Goal: Task Accomplishment & Management: Complete application form

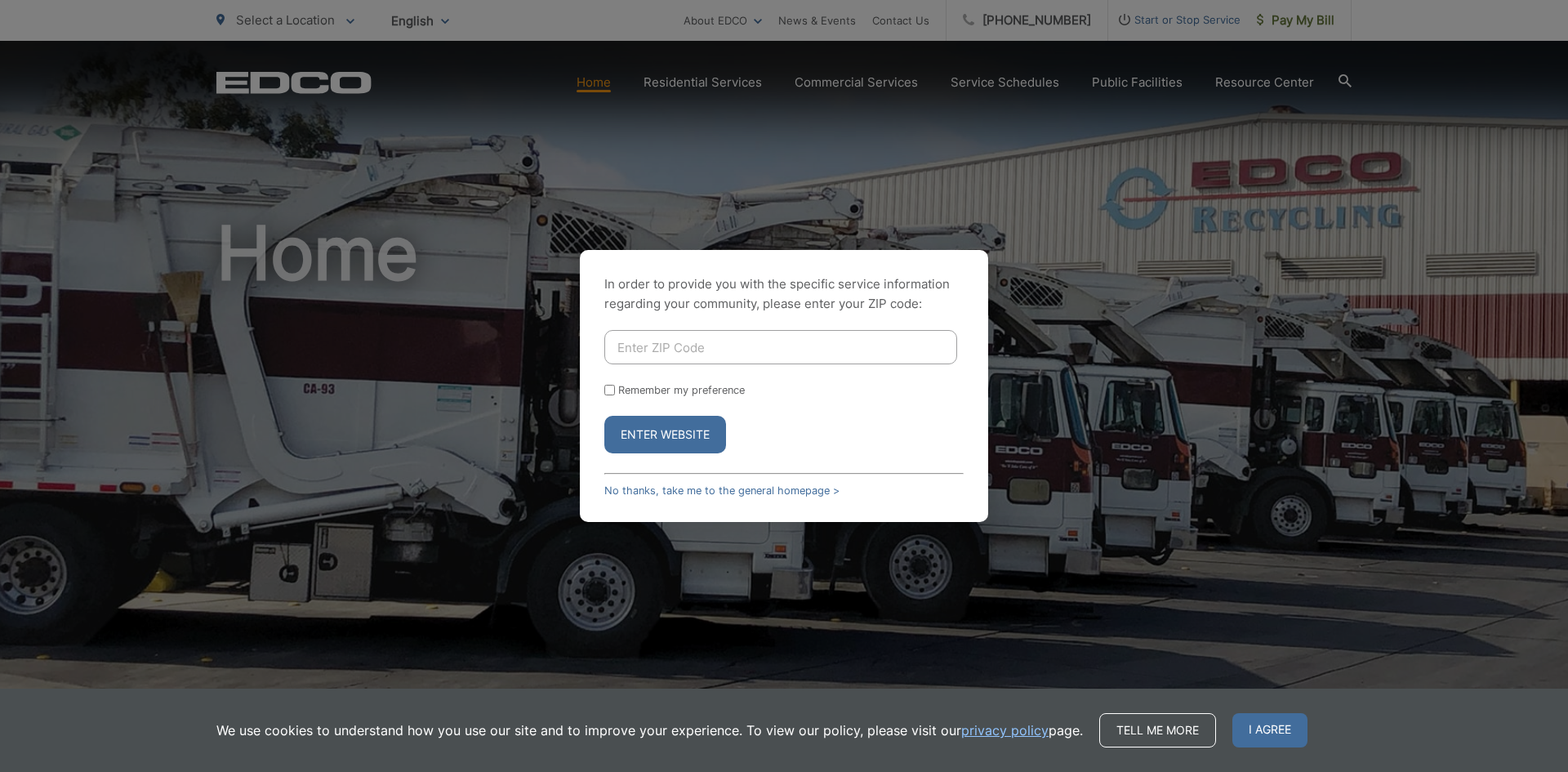
click at [657, 344] on input "Enter ZIP Code" at bounding box center [781, 347] width 353 height 34
type input "92084"
click at [658, 434] on button "Enter Website" at bounding box center [664, 435] width 121 height 38
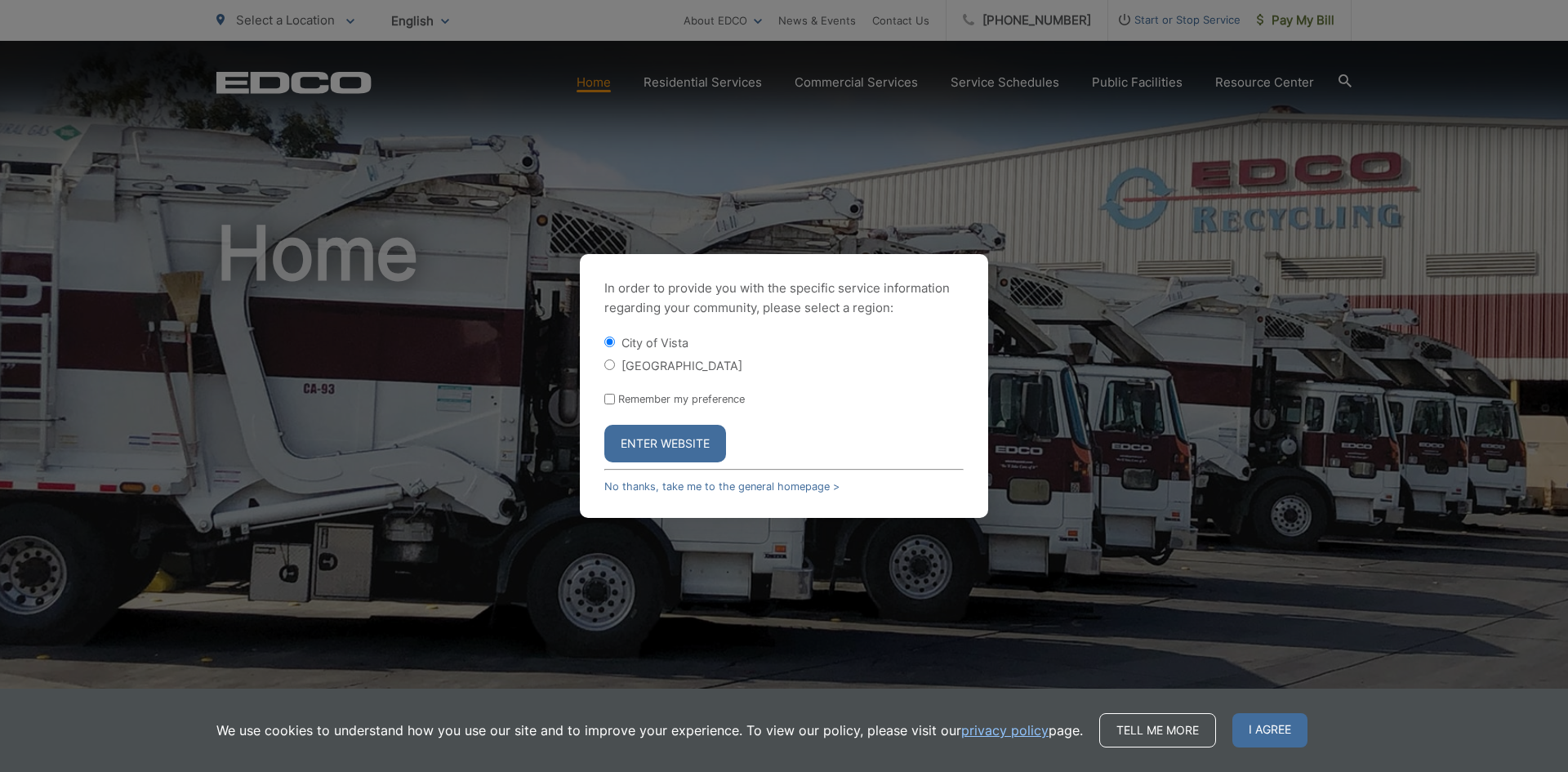
click at [664, 442] on button "Enter Website" at bounding box center [664, 444] width 121 height 38
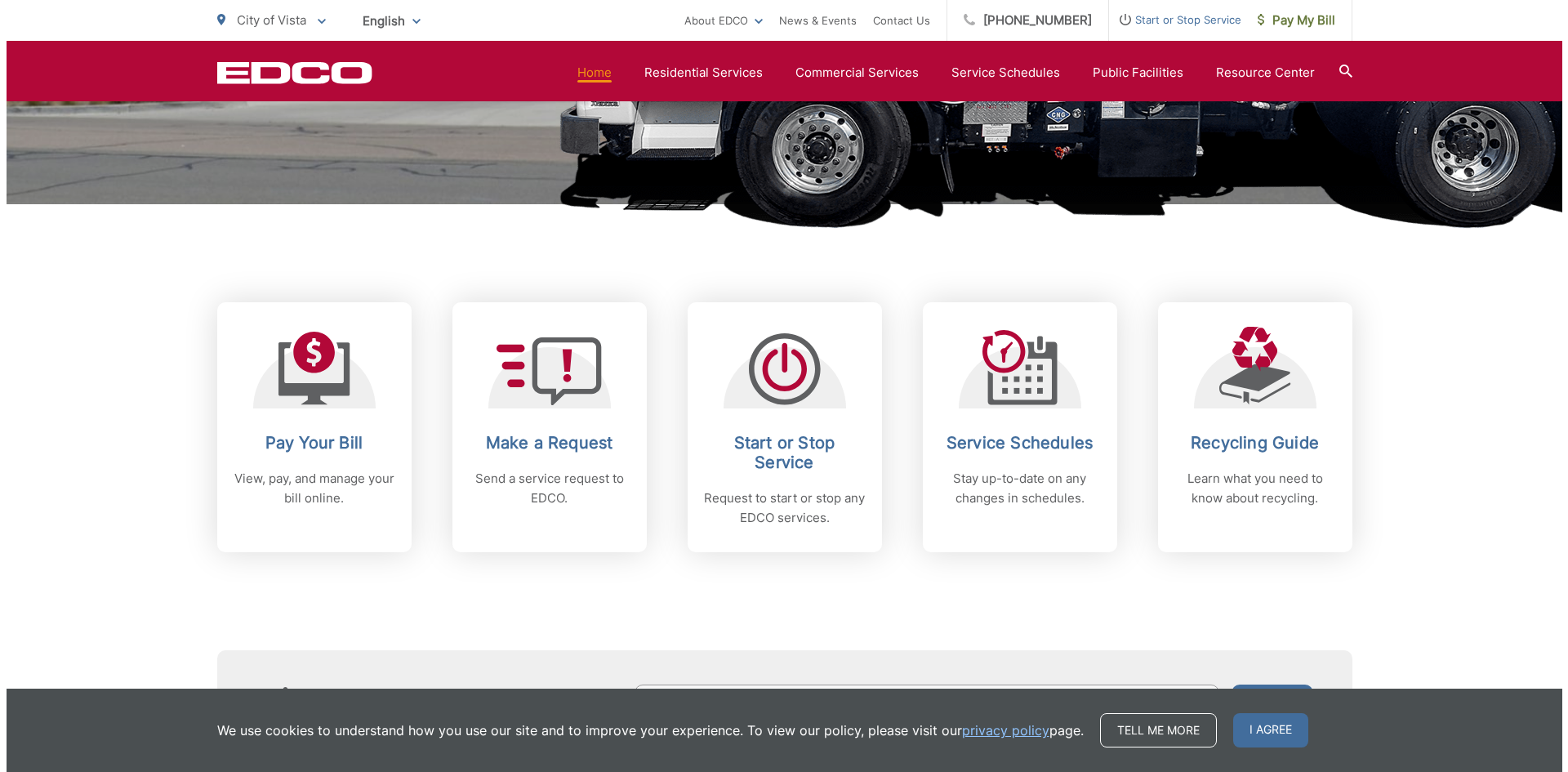
scroll to position [571, 0]
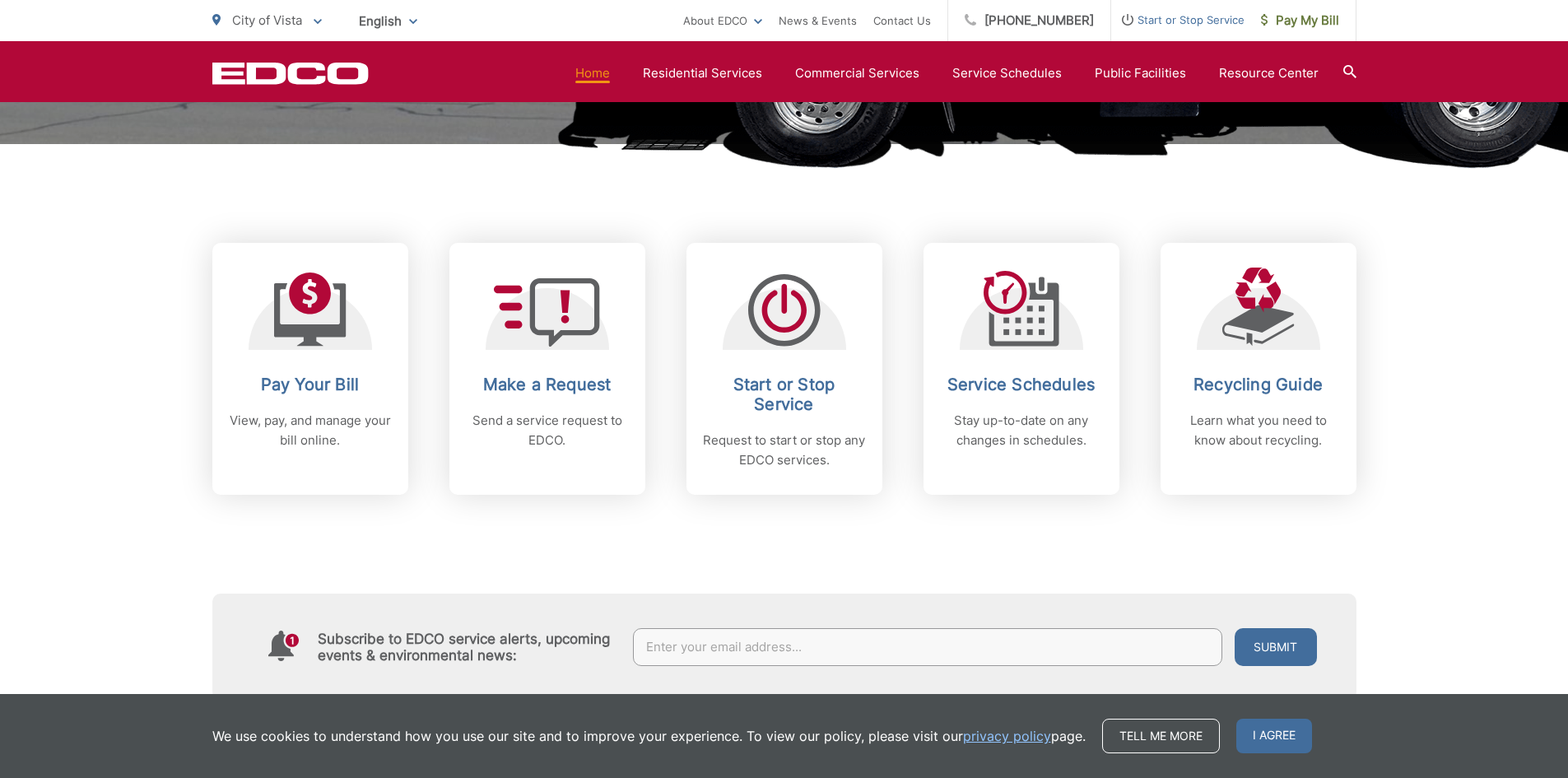
click at [767, 402] on h2 "Start or Stop Service" at bounding box center [784, 395] width 163 height 40
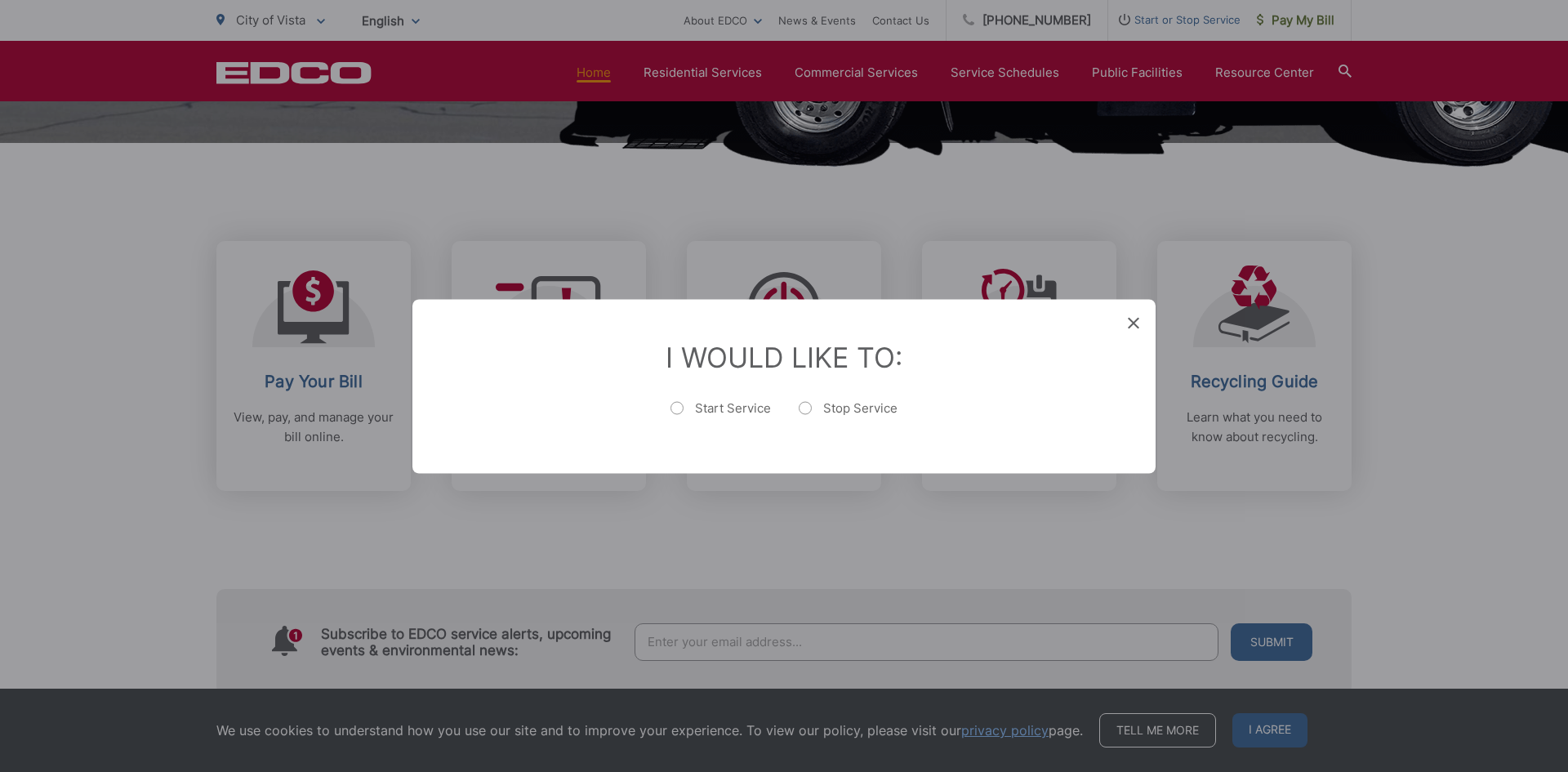
click at [806, 409] on label "Stop Service" at bounding box center [848, 416] width 99 height 33
radio input "true"
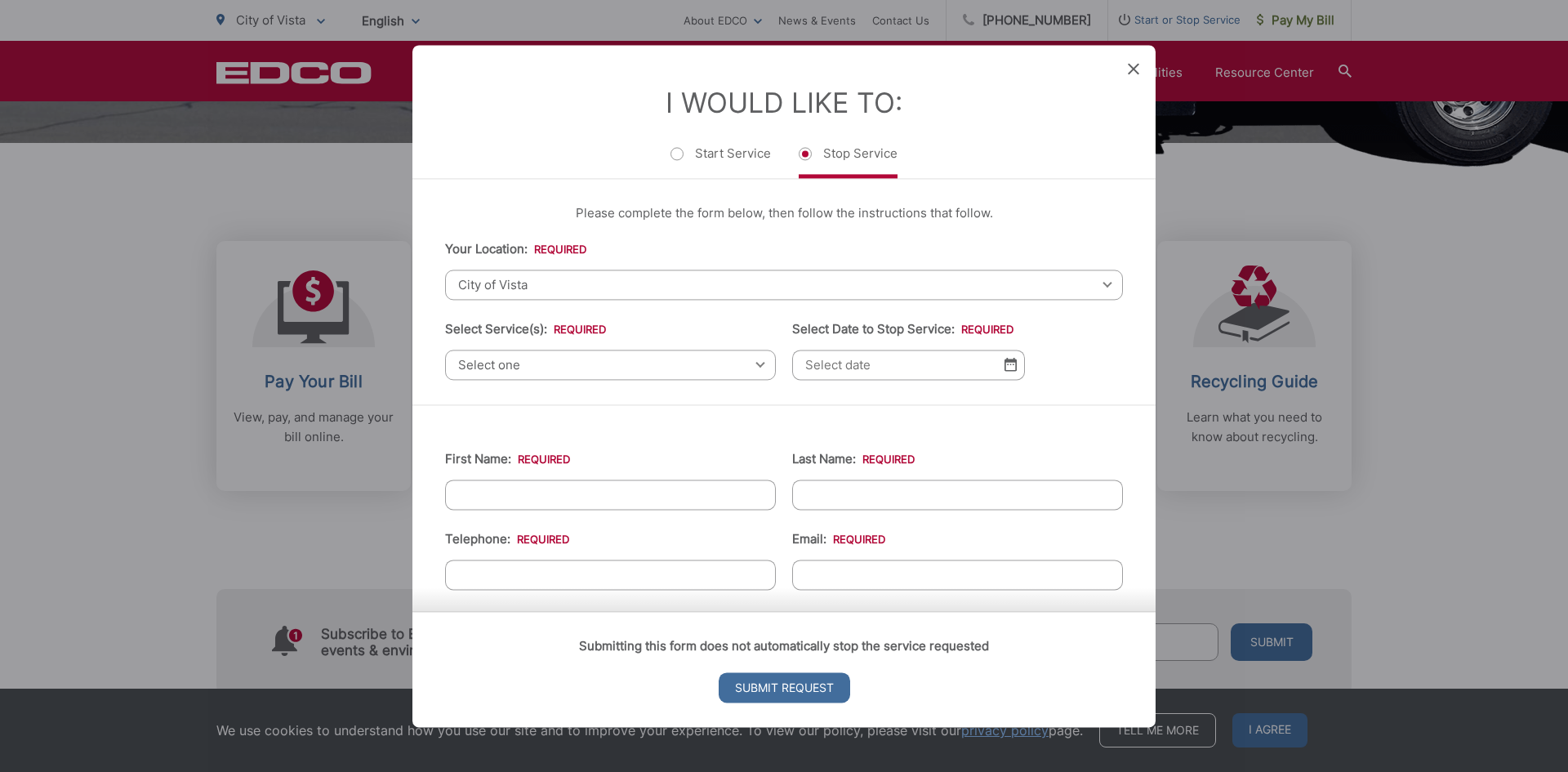
click at [750, 361] on div "Select one Select one Residential Curbside Pickup Commercial/Business Services …" at bounding box center [610, 364] width 330 height 30
click at [762, 364] on span "Select one" at bounding box center [610, 364] width 330 height 30
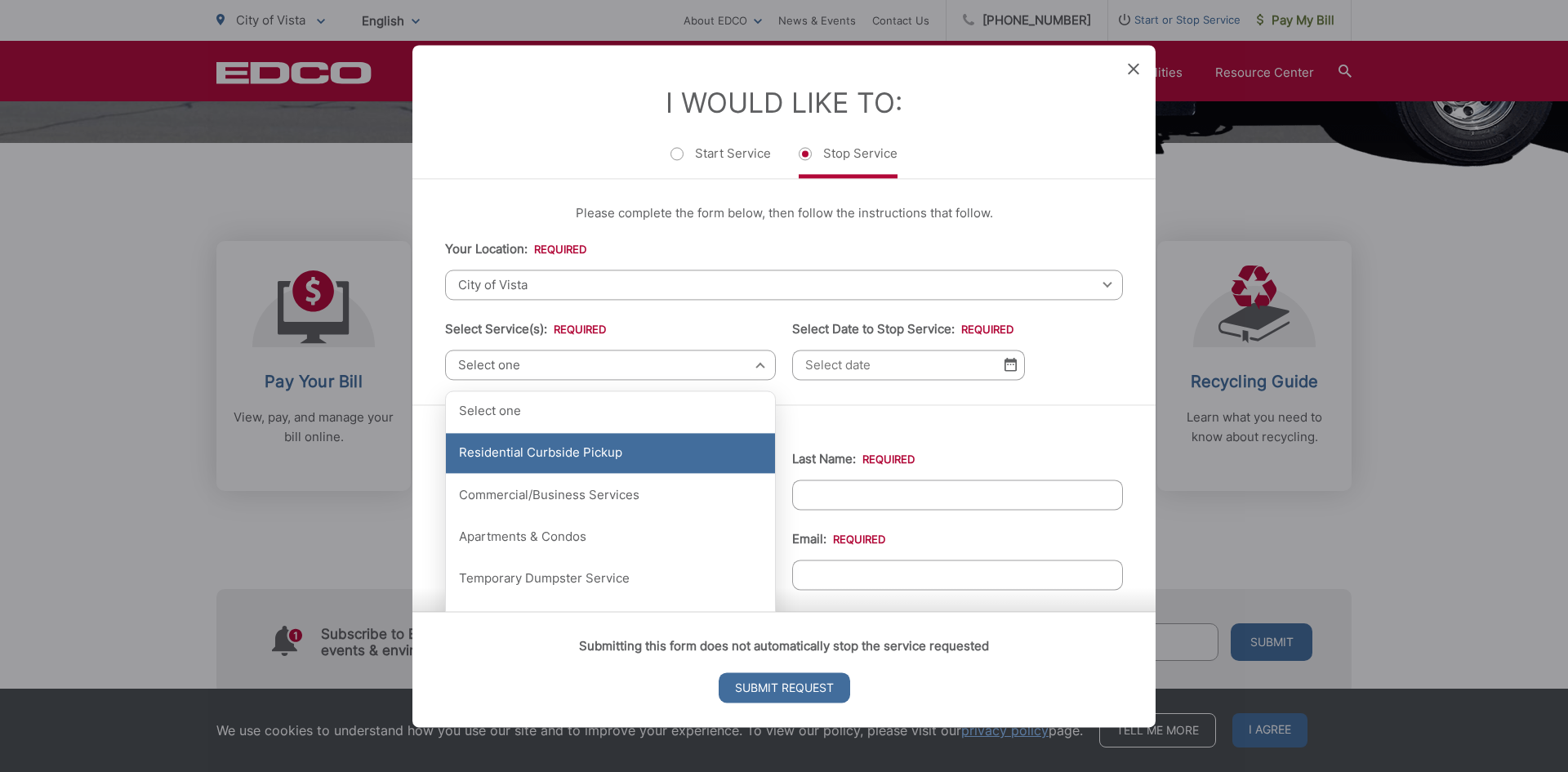
click at [569, 456] on div "Residential Curbside Pickup" at bounding box center [610, 453] width 329 height 40
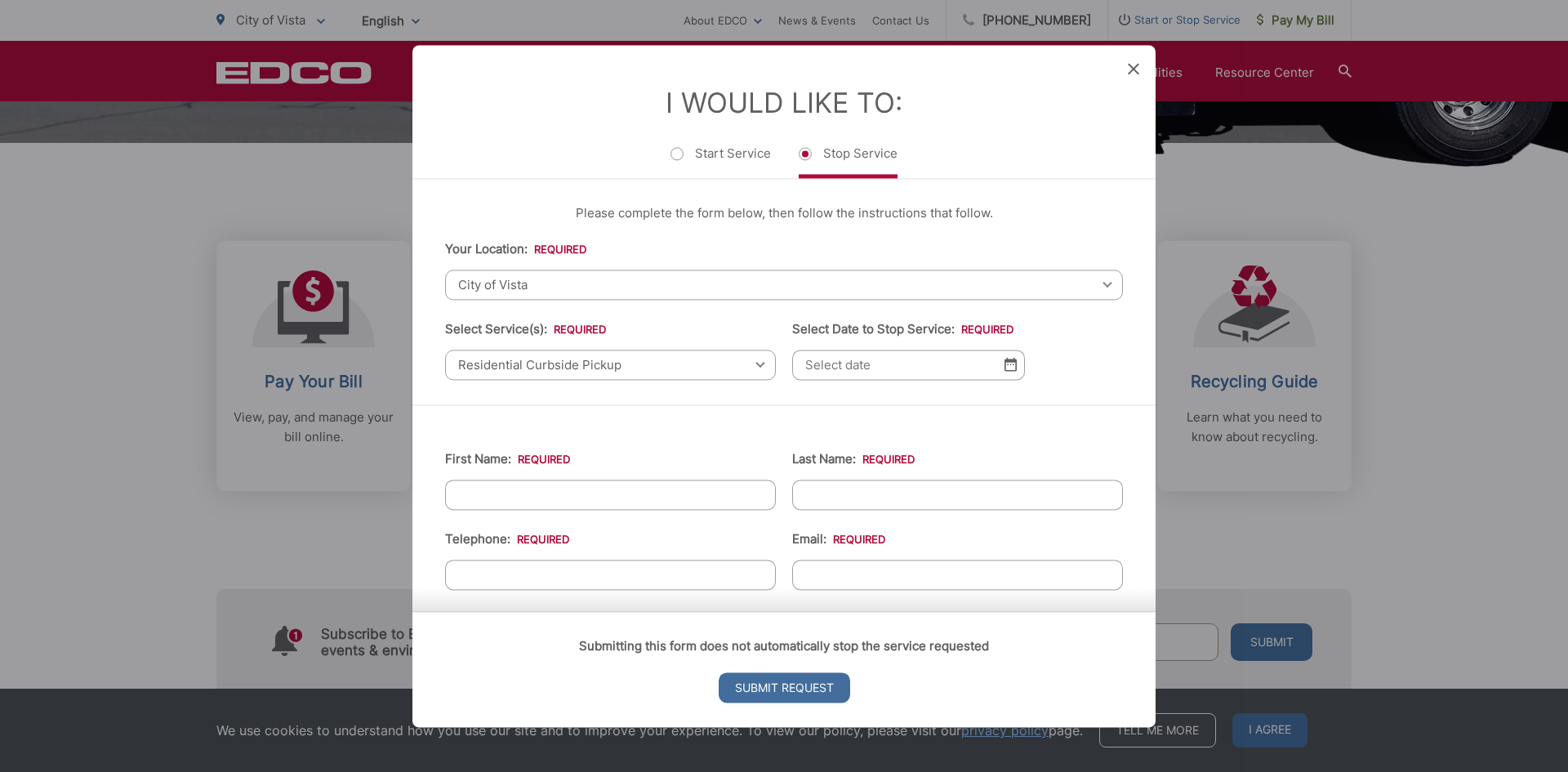
click at [1006, 361] on img at bounding box center [1010, 365] width 12 height 14
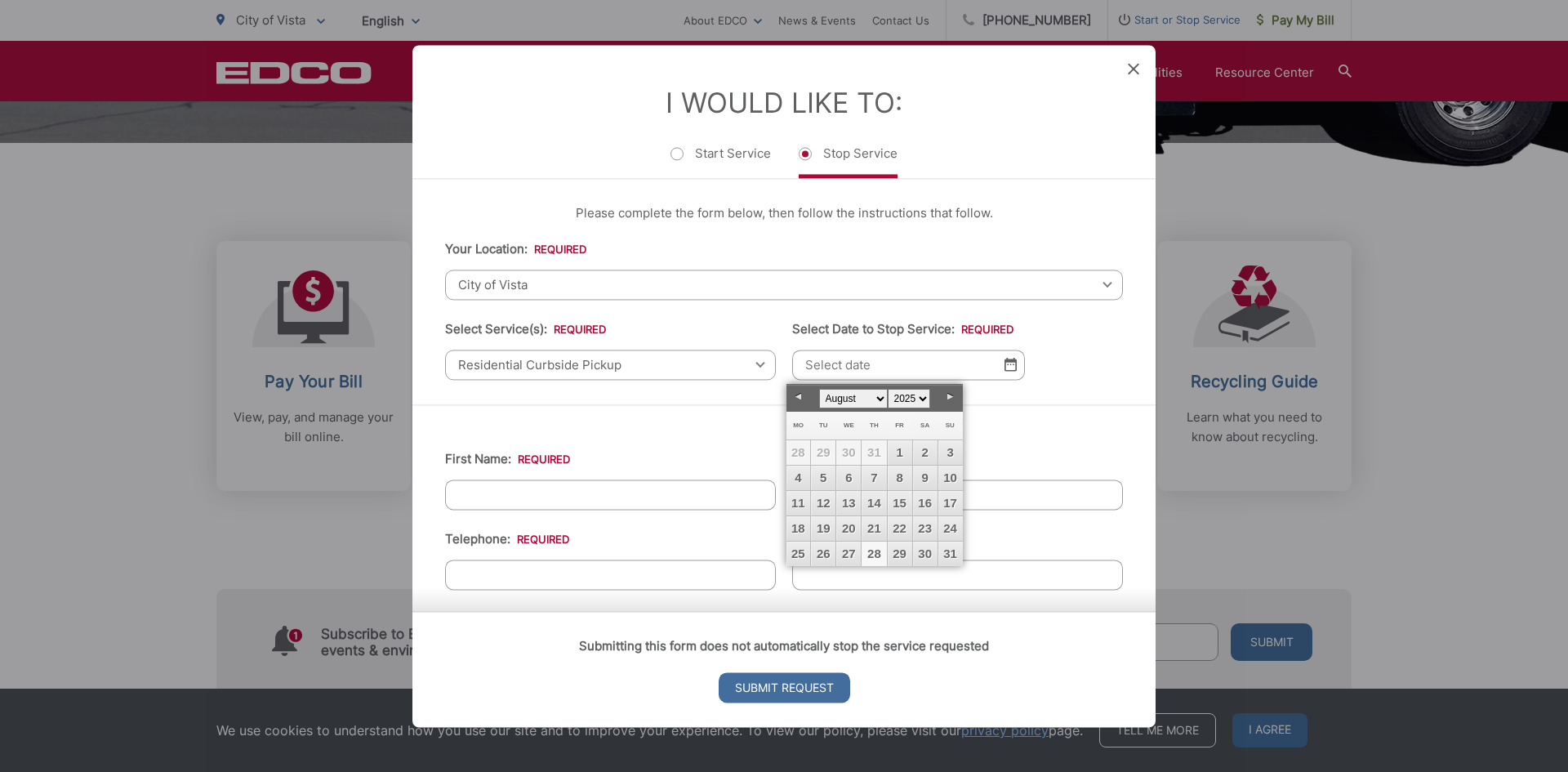
click at [874, 552] on link "28" at bounding box center [874, 553] width 24 height 24
type input "[DATE]"
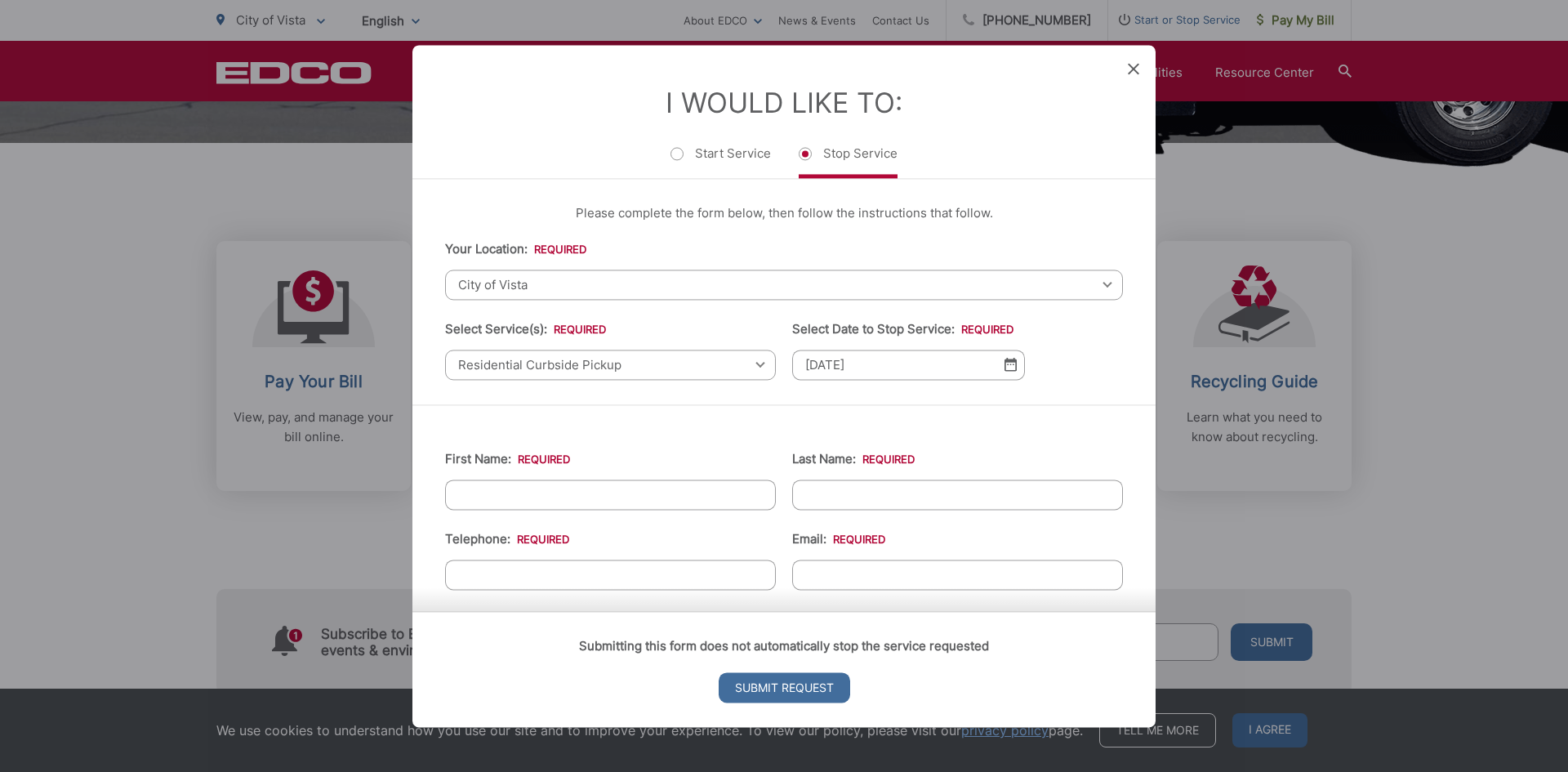
click at [471, 490] on input "First Name: *" at bounding box center [610, 494] width 330 height 30
type input "Mark"
click at [803, 491] on input "Last Name: *" at bounding box center [958, 494] width 330 height 30
type input "Borgas"
click at [472, 566] on input "(___) ___-____" at bounding box center [610, 574] width 330 height 30
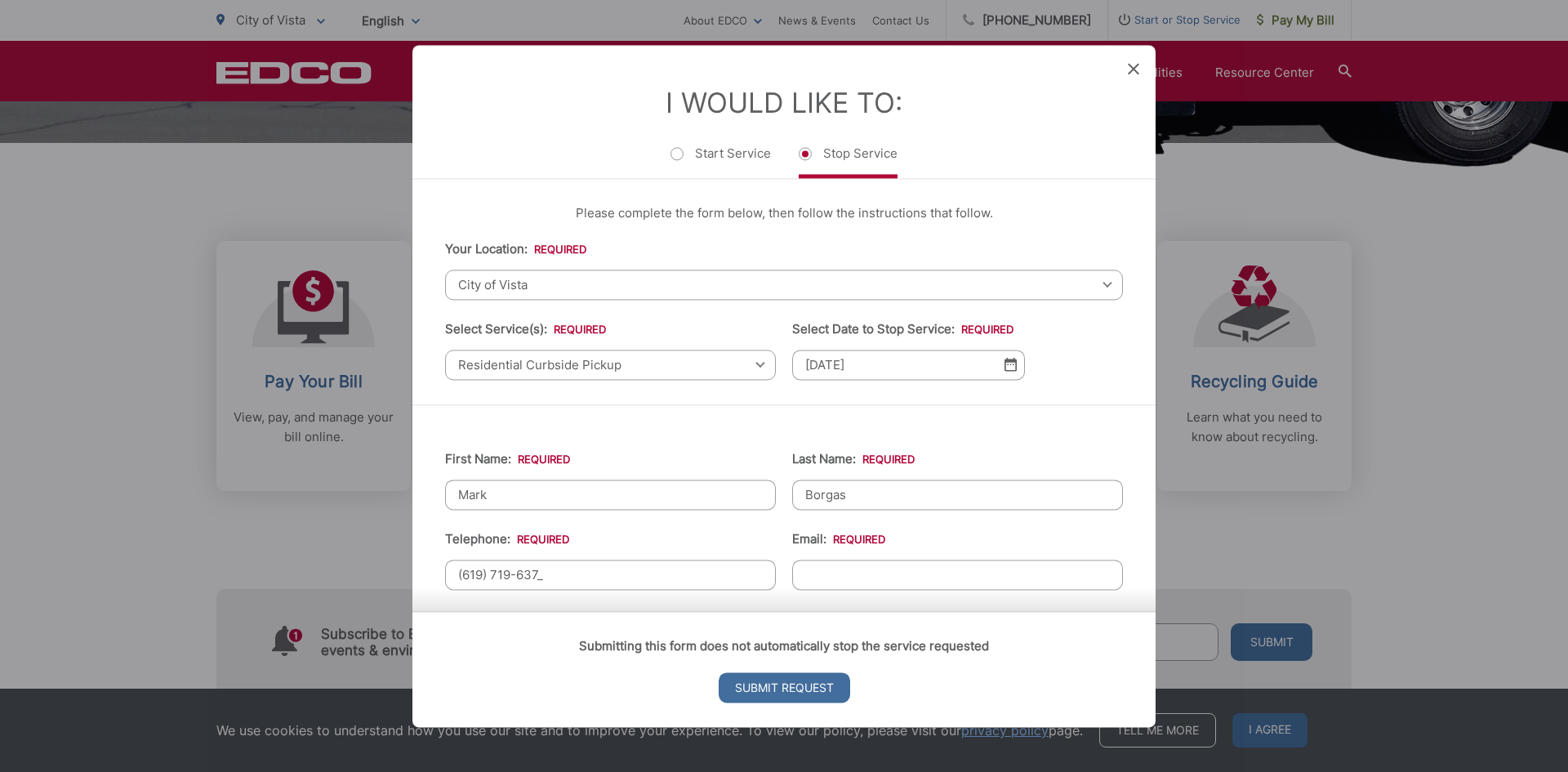
type input "[PHONE_NUMBER]"
click at [818, 572] on input "Email: *" at bounding box center [958, 574] width 330 height 30
type input "d"
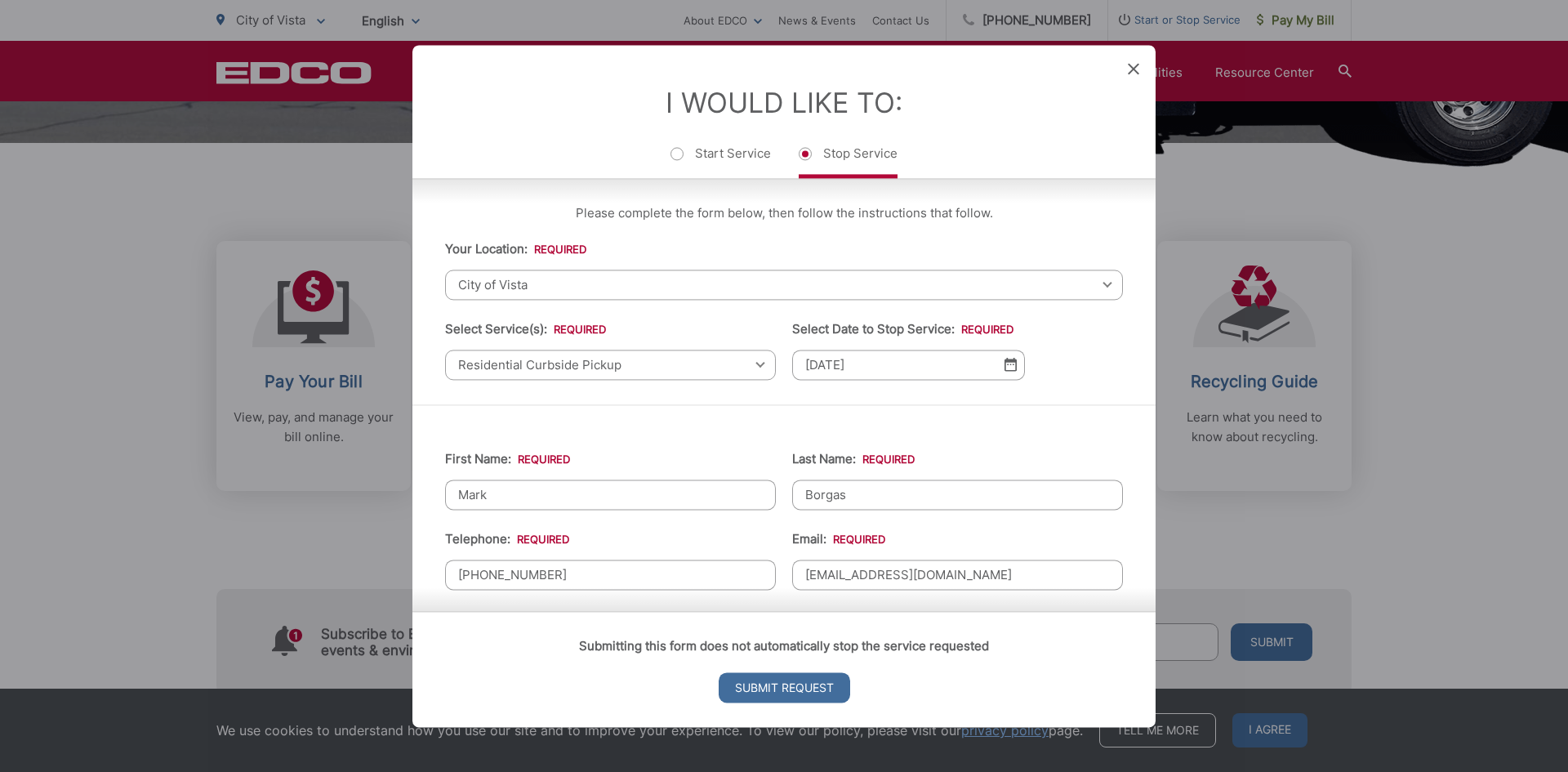
scroll to position [164, 0]
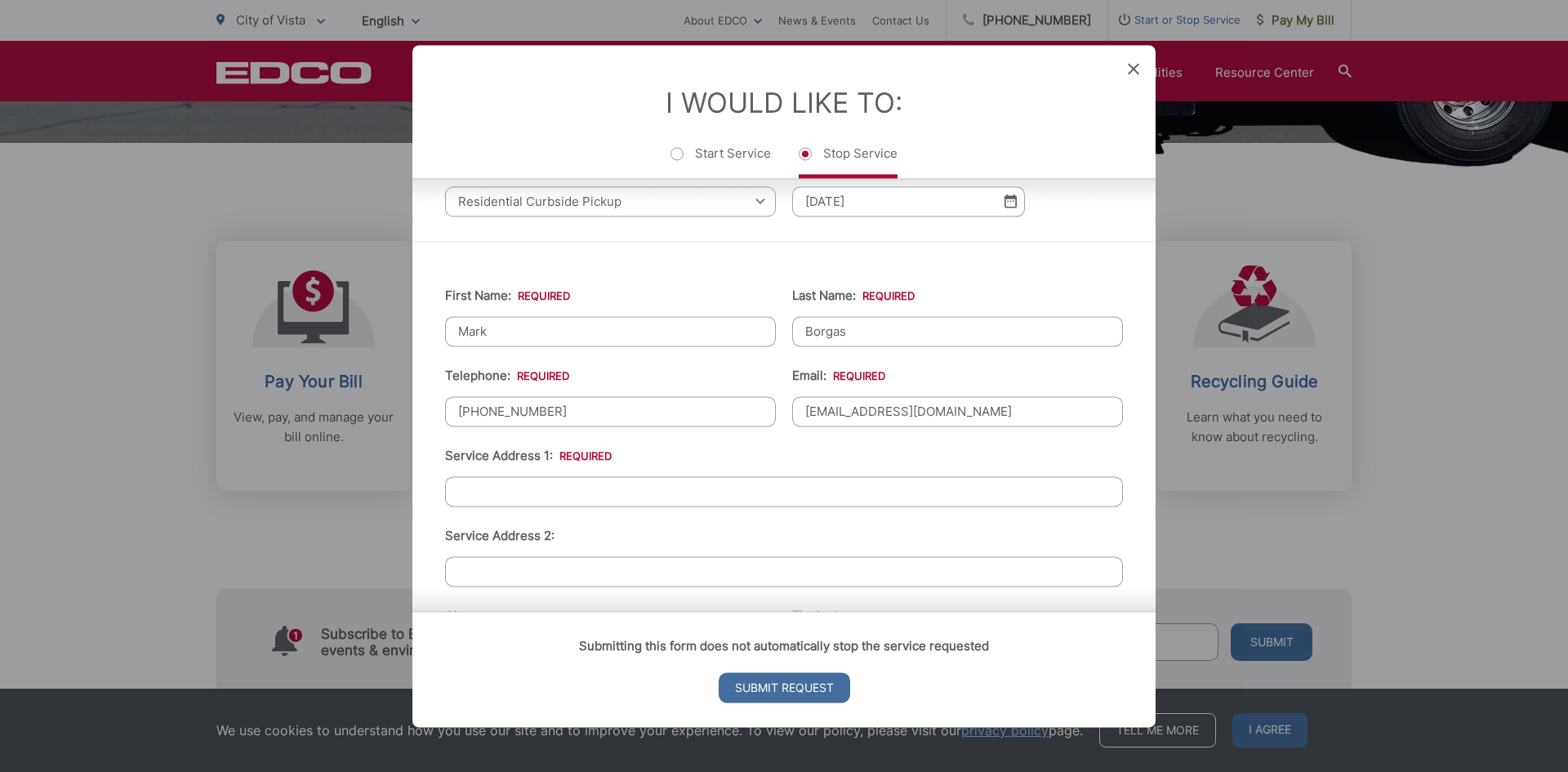
type input "[EMAIL_ADDRESS][DOMAIN_NAME]"
click at [508, 488] on input "Service Address 1: *" at bounding box center [784, 491] width 678 height 30
type input "[STREET_ADDRESS]"
click at [570, 687] on div "Submitting this form does not automatically stop the service requested Submit R…" at bounding box center [784, 669] width 744 height 116
click at [787, 688] on input "Submit Request" at bounding box center [784, 687] width 132 height 30
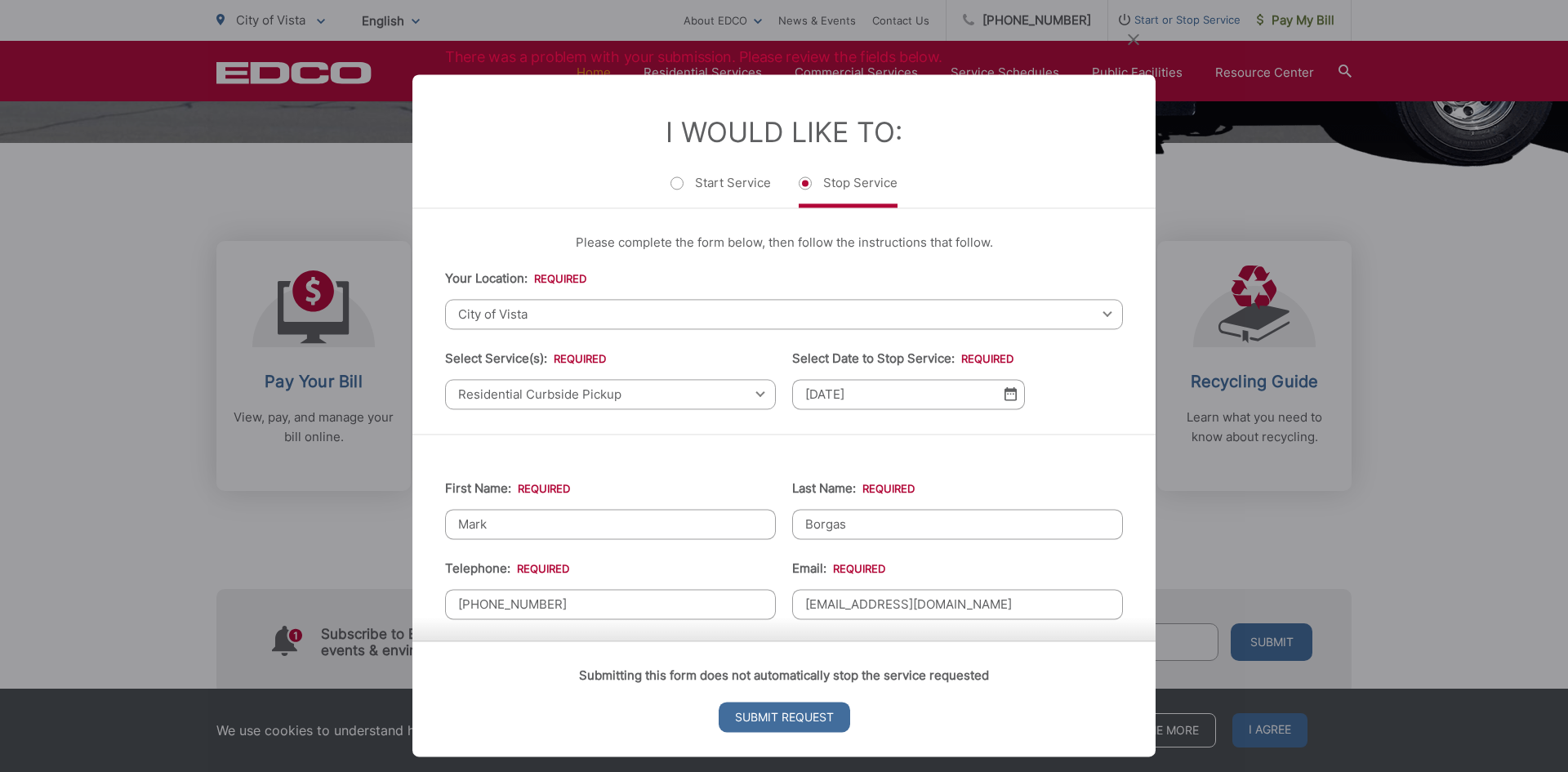
scroll to position [505, 0]
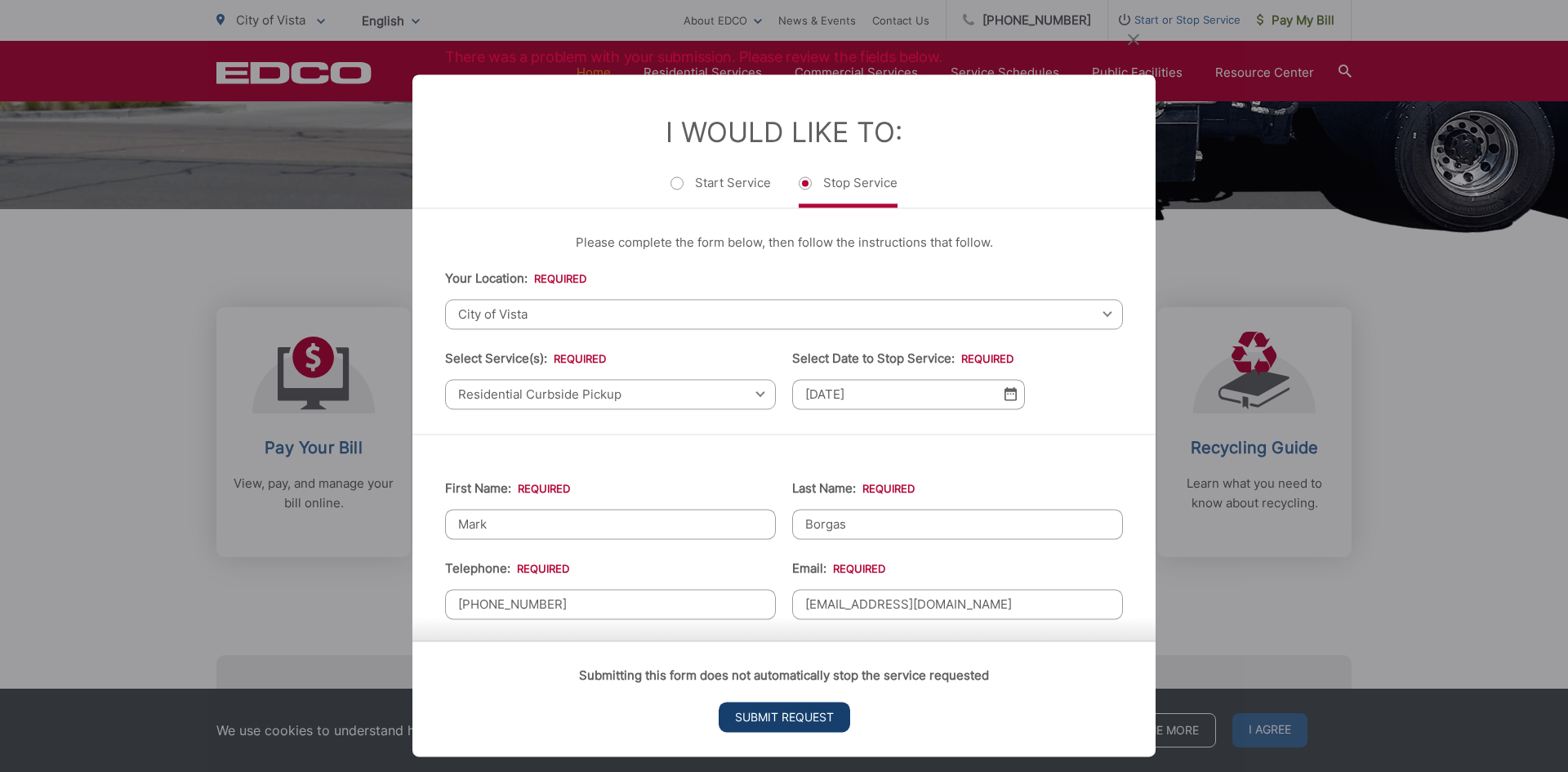
click at [784, 713] on input "Submit Request" at bounding box center [784, 716] width 132 height 30
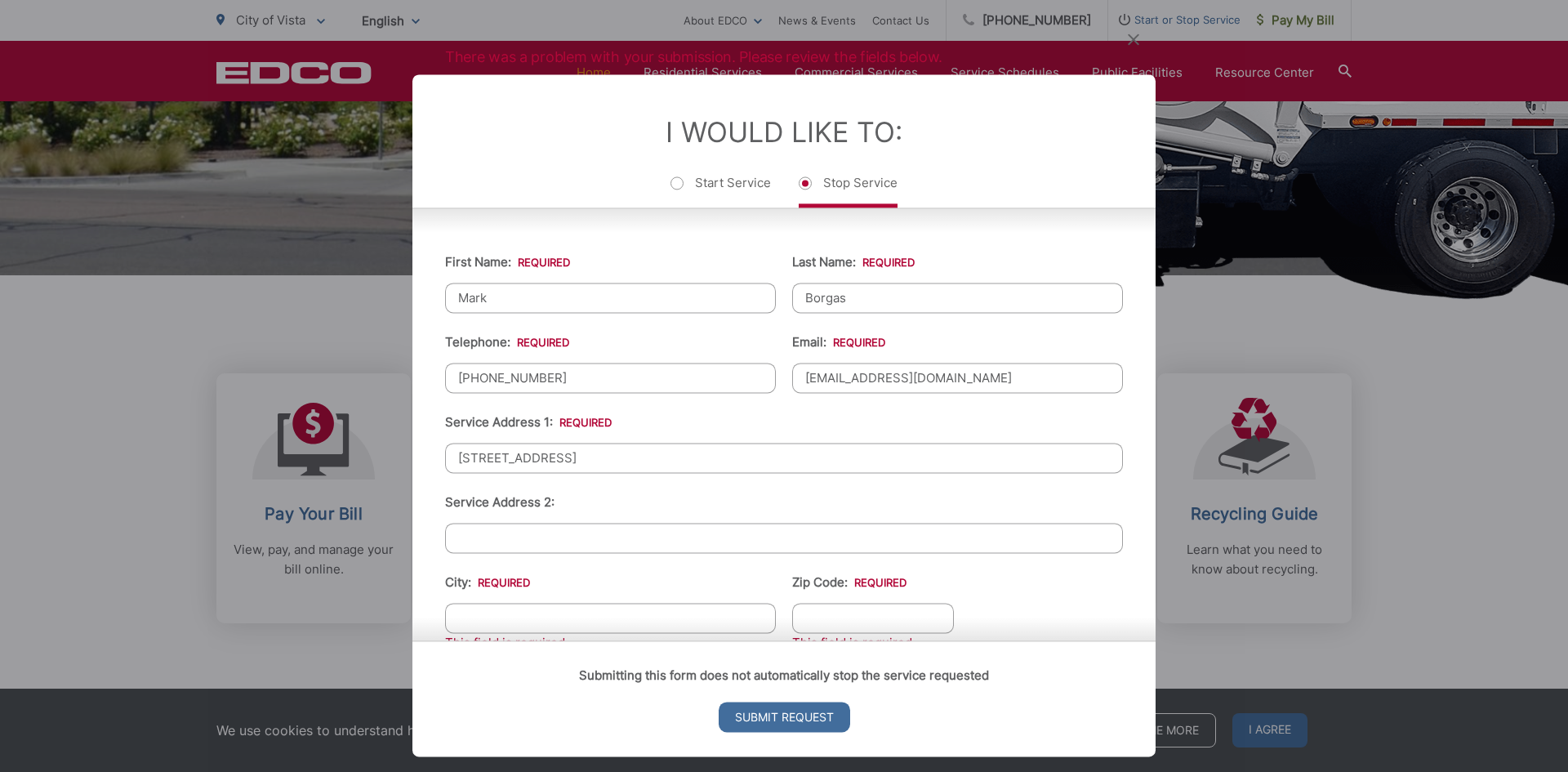
scroll to position [224, 0]
click at [676, 464] on input "[STREET_ADDRESS]" at bounding box center [784, 460] width 678 height 30
type input "[STREET_ADDRESS]"
click at [525, 640] on div "Submitting this form does not automatically stop the service requested Submit R…" at bounding box center [784, 698] width 744 height 116
click at [497, 615] on input "City: *" at bounding box center [610, 620] width 330 height 30
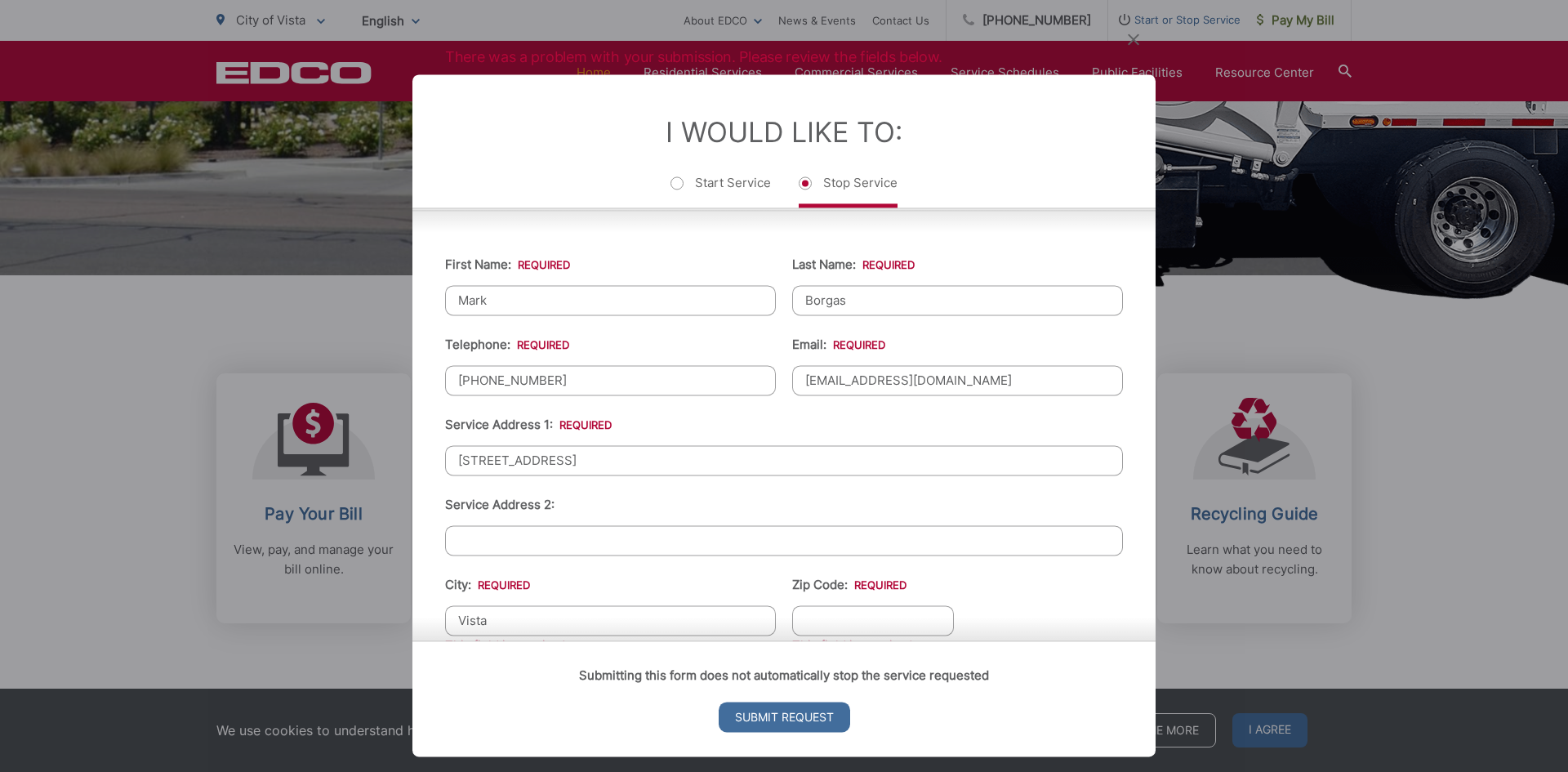
type input "Vista"
click at [810, 614] on input "Zip Code: *" at bounding box center [874, 620] width 162 height 30
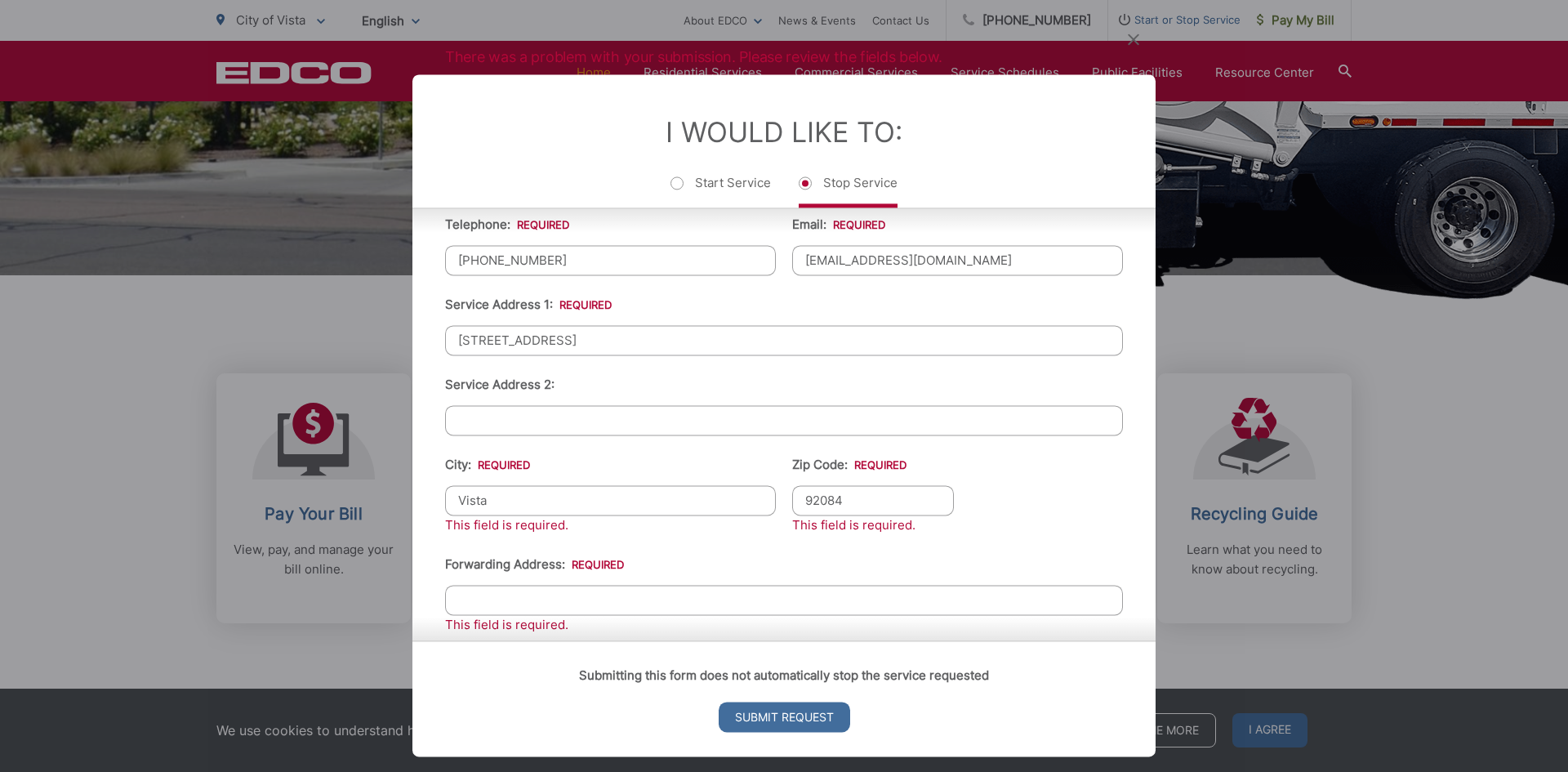
scroll to position [387, 0]
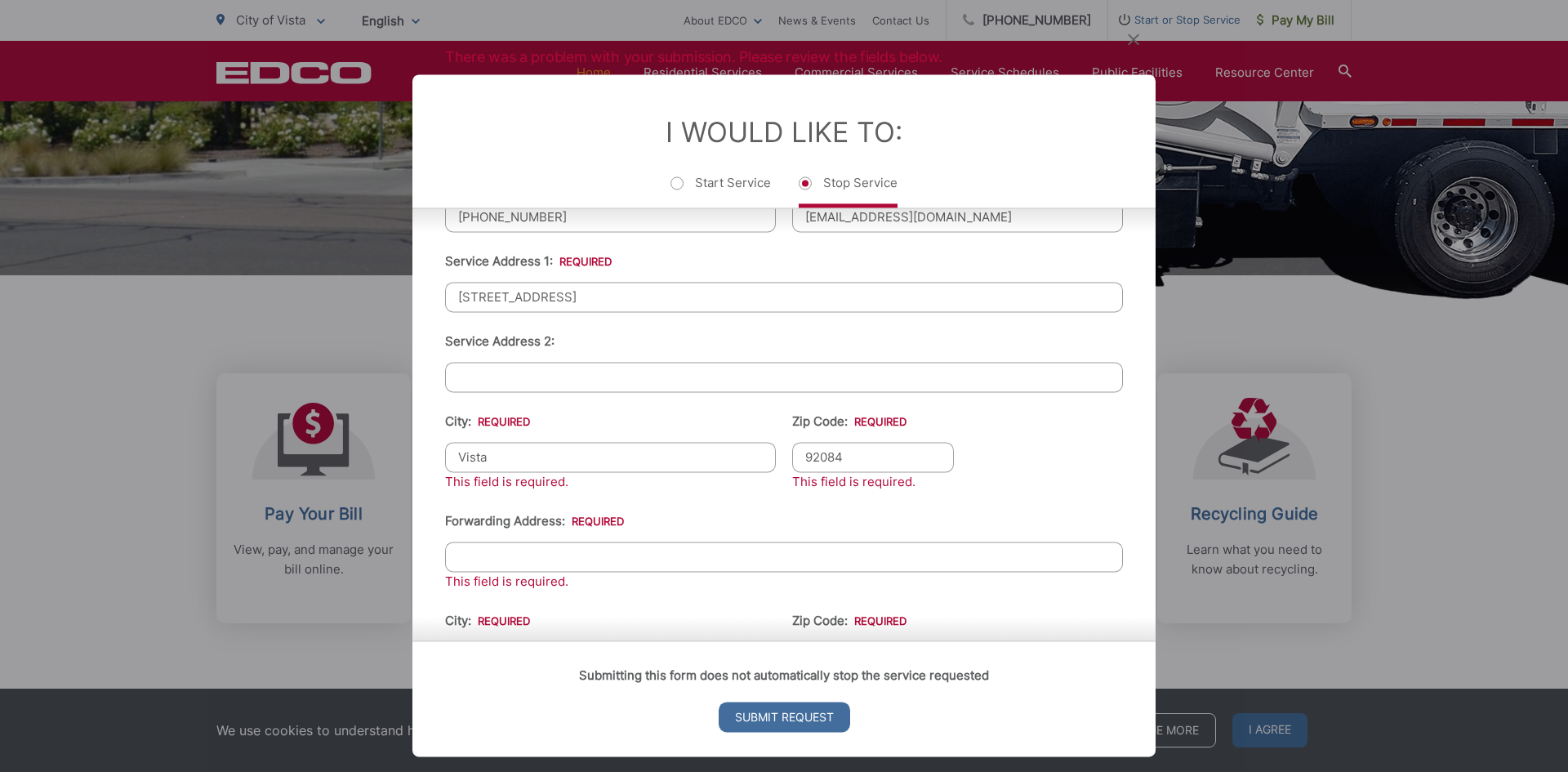
type input "92084"
click at [1018, 453] on ul "First Name: * [PERSON_NAME] Last Name: * [PERSON_NAME] Telephone: * [PHONE_NUMB…" at bounding box center [784, 509] width 678 height 873
click at [479, 556] on input "Forwarding Address: *" at bounding box center [784, 556] width 678 height 30
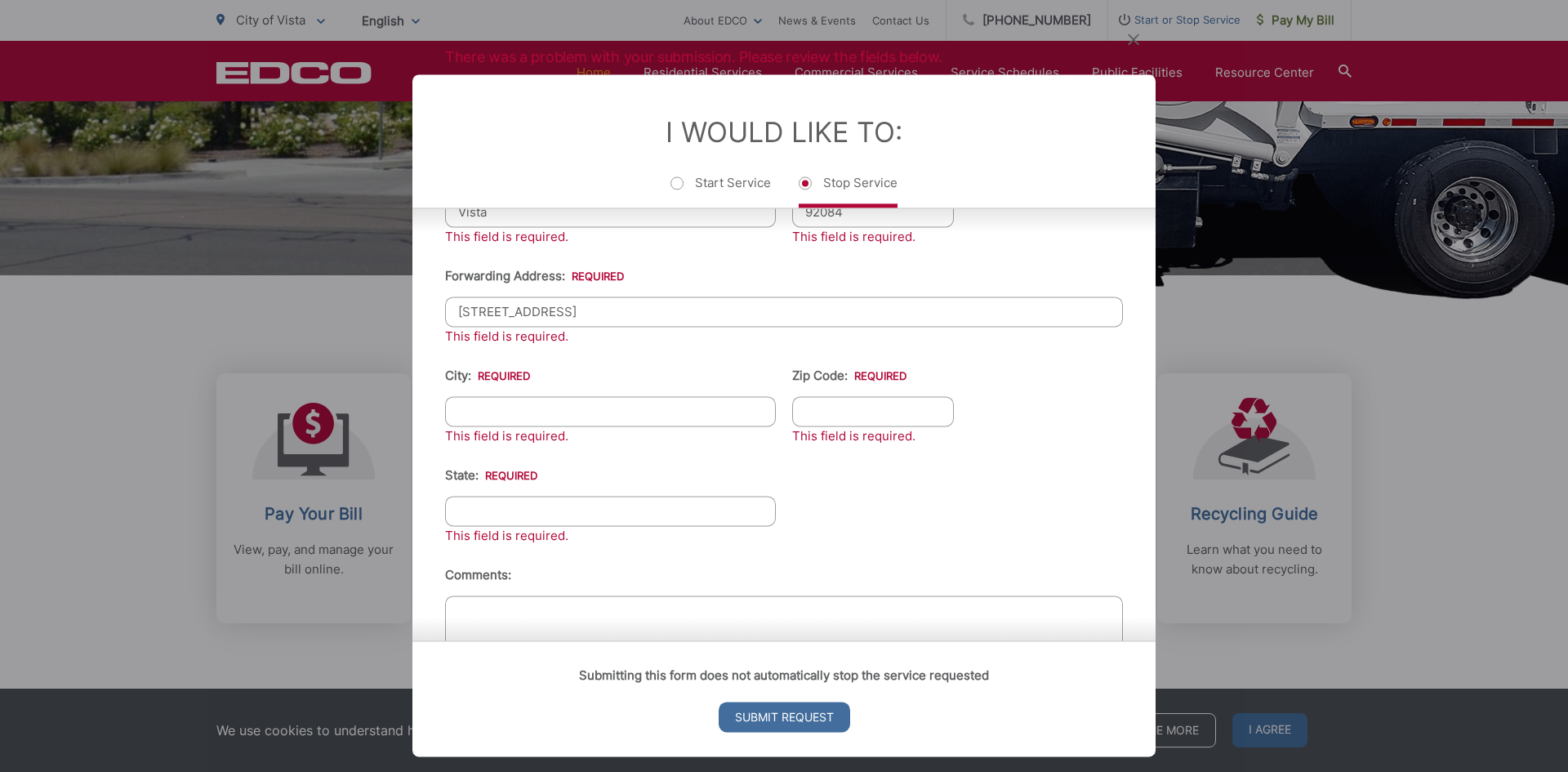
scroll to position [551, 0]
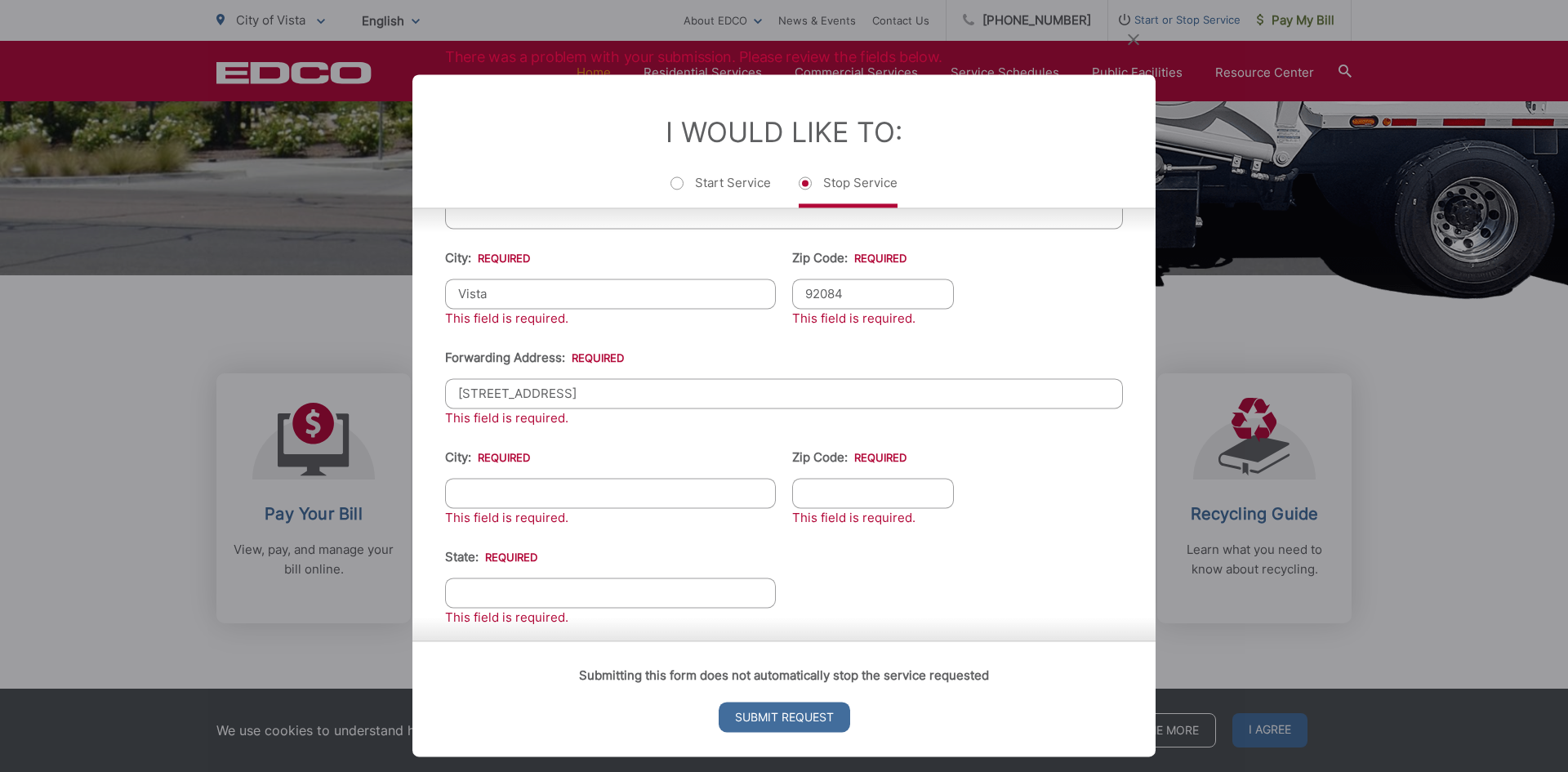
type input "[STREET_ADDRESS]"
click at [483, 490] on input "City: *" at bounding box center [610, 492] width 330 height 30
type input "Oceanside"
click at [472, 589] on input "State: *" at bounding box center [610, 592] width 330 height 30
type input "[US_STATE]"
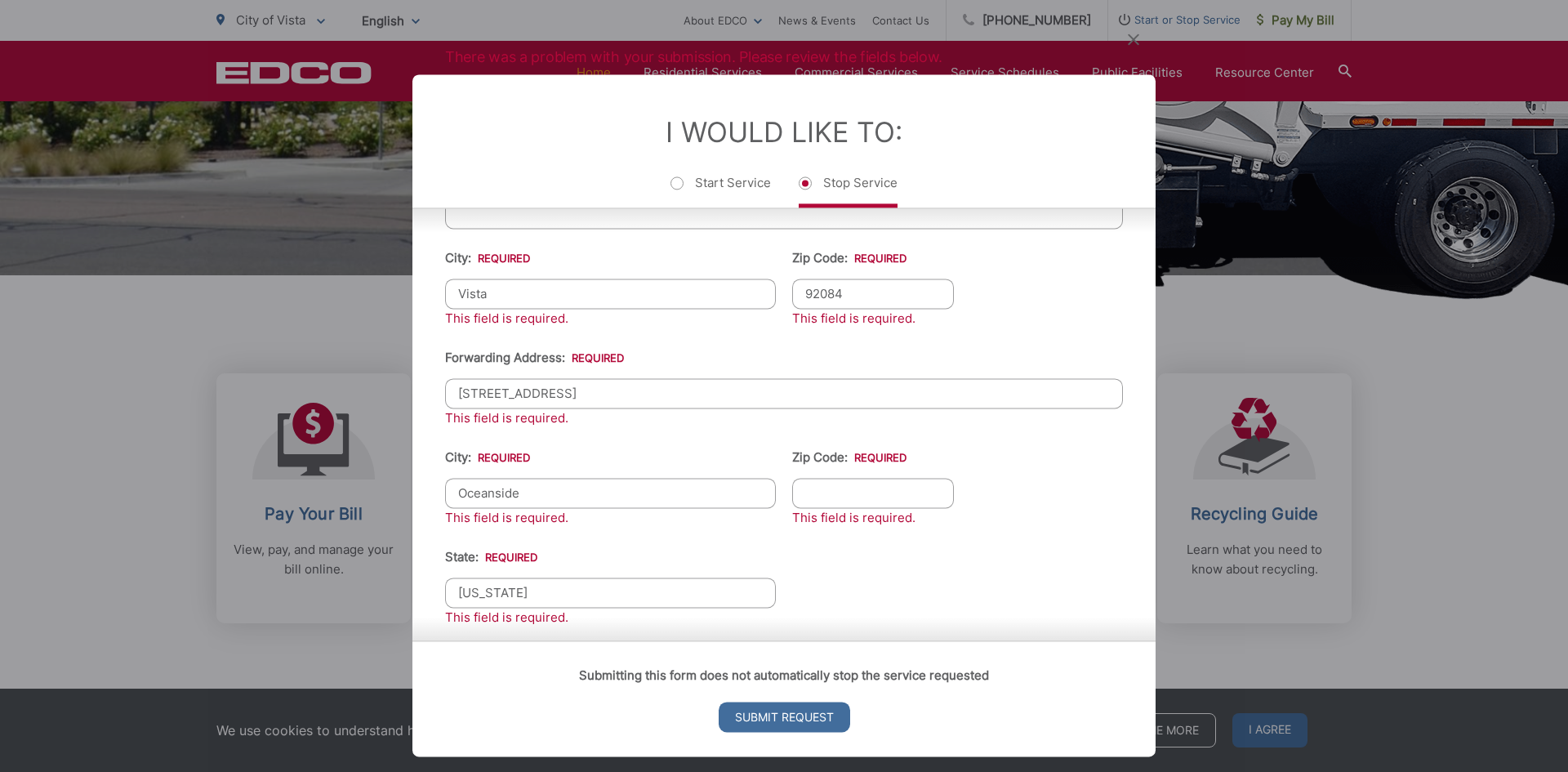
click at [831, 494] on input "Zip Code: *" at bounding box center [874, 492] width 162 height 30
type input "92056"
click at [911, 573] on ul "First Name: * [PERSON_NAME] Last Name: * [PERSON_NAME] Telephone: * [PHONE_NUMB…" at bounding box center [784, 345] width 678 height 873
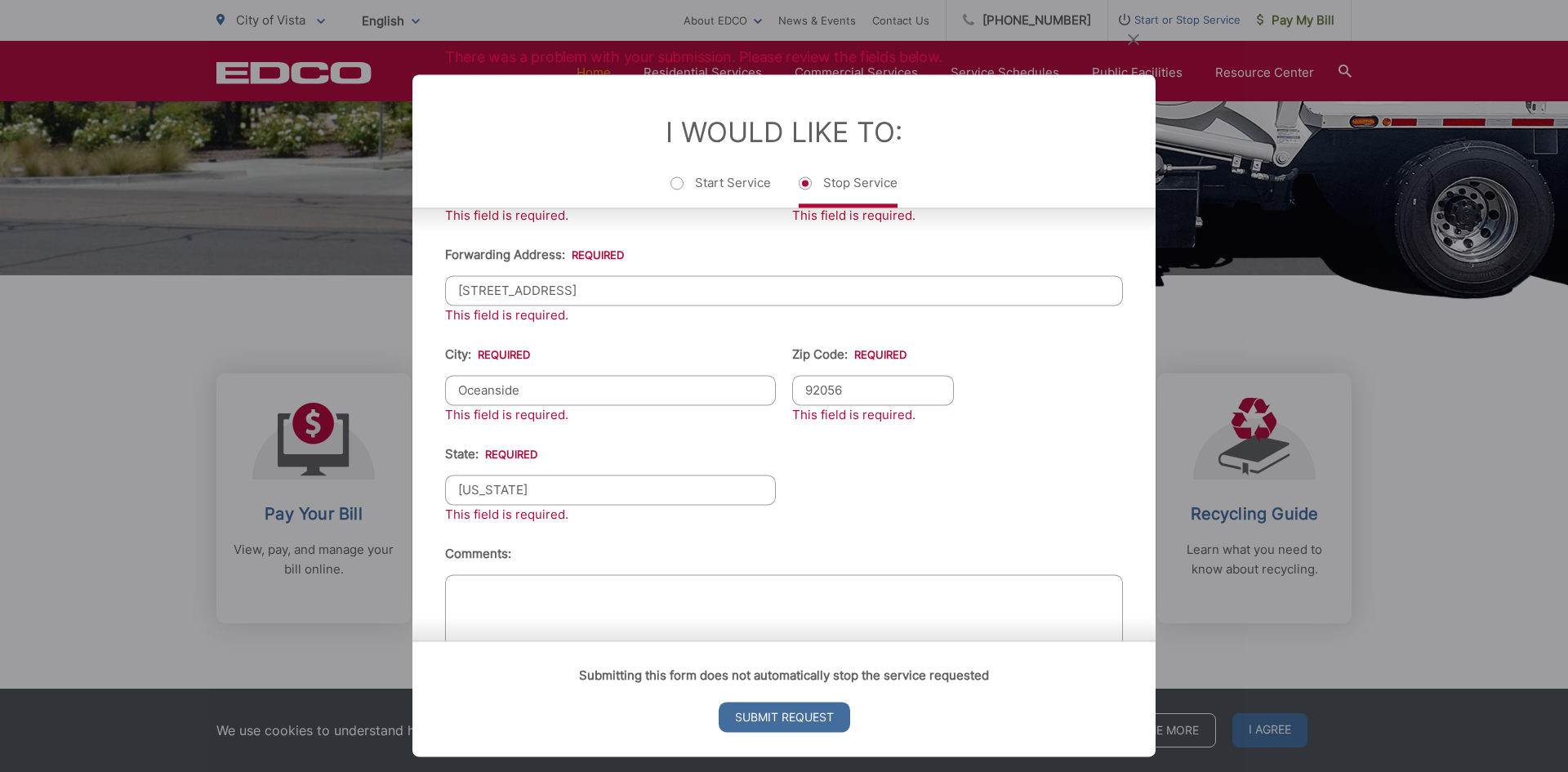
scroll to position [715, 0]
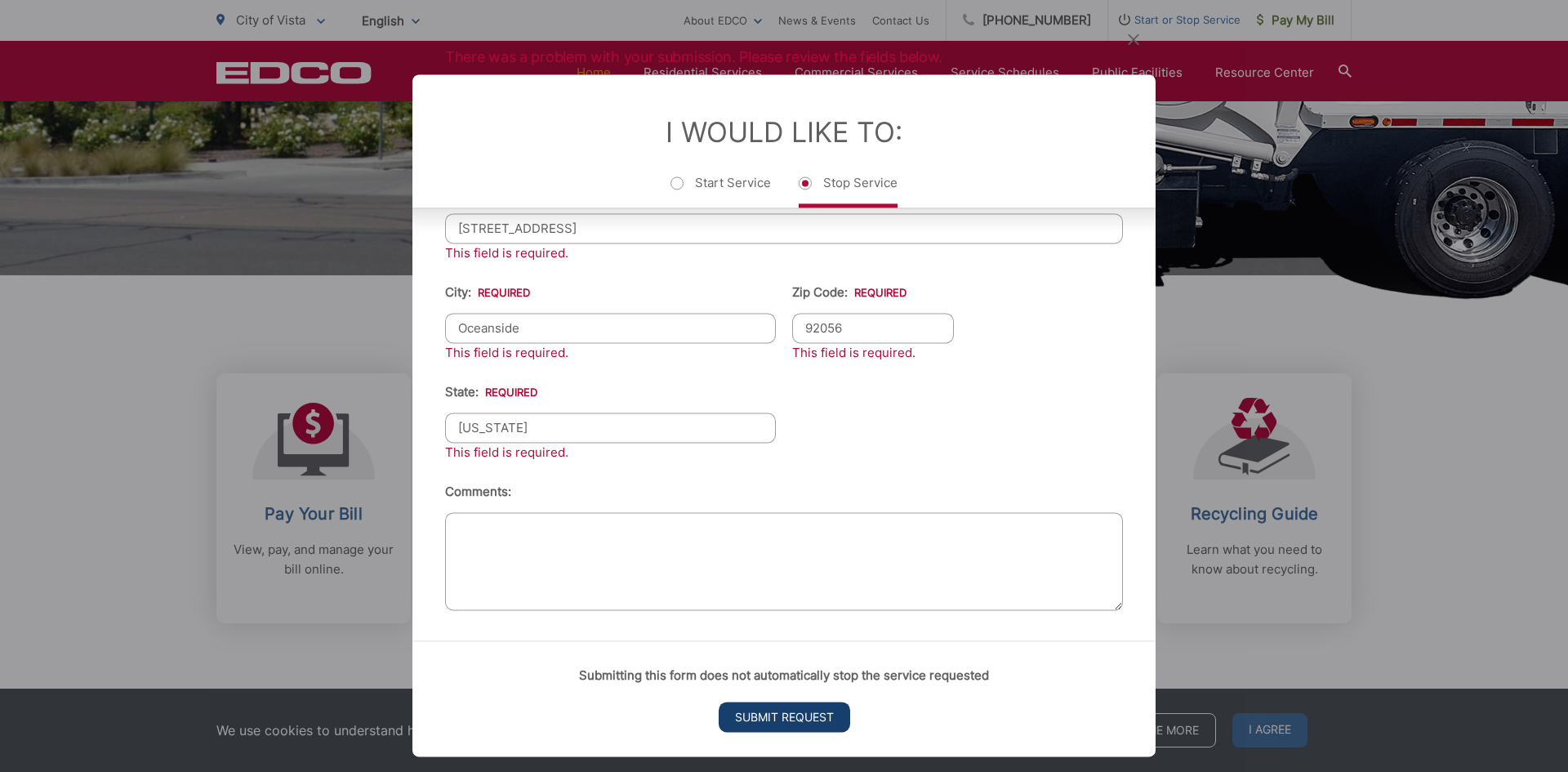
click at [781, 713] on input "Submit Request" at bounding box center [784, 716] width 132 height 30
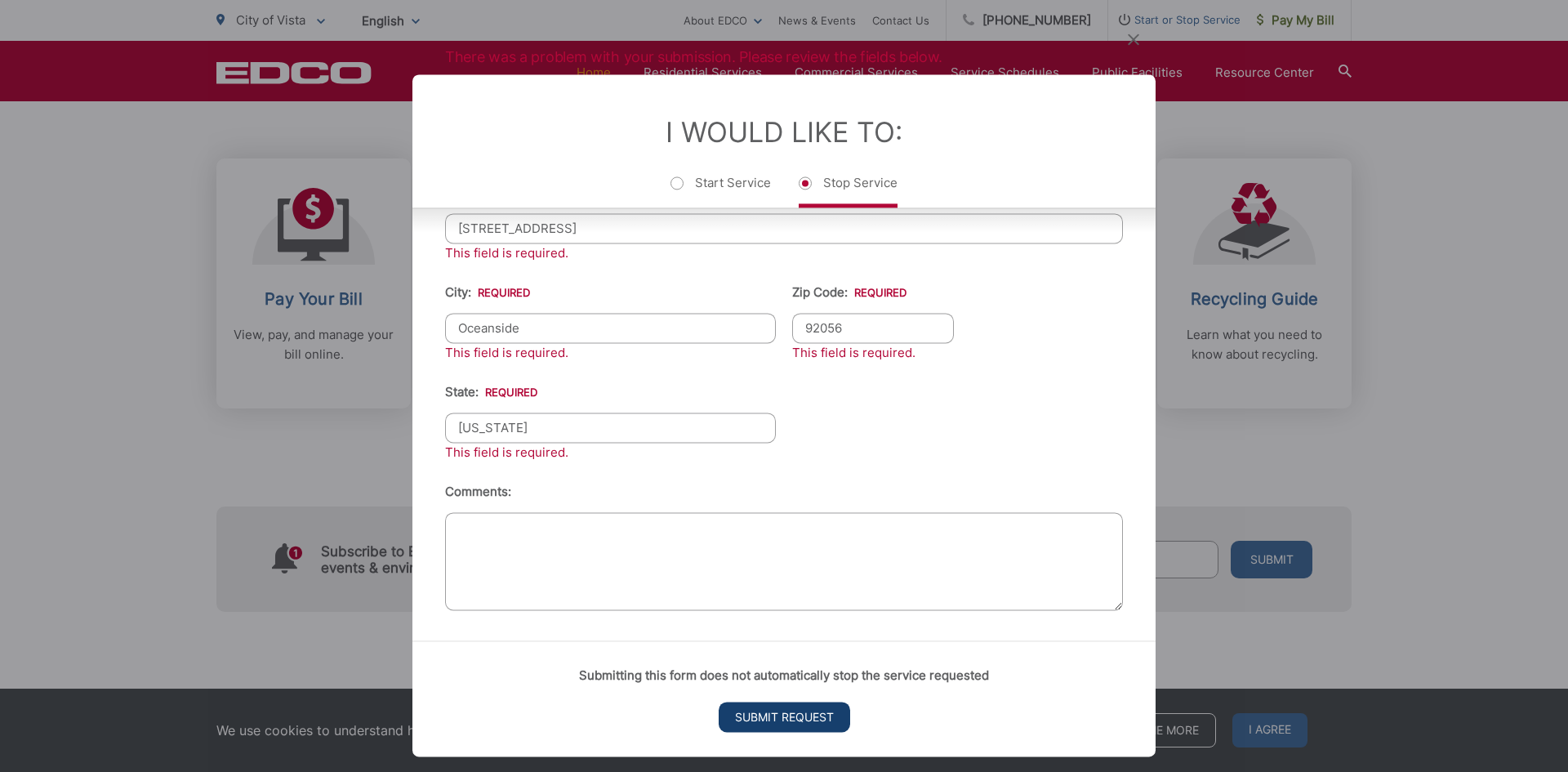
scroll to position [16, 7]
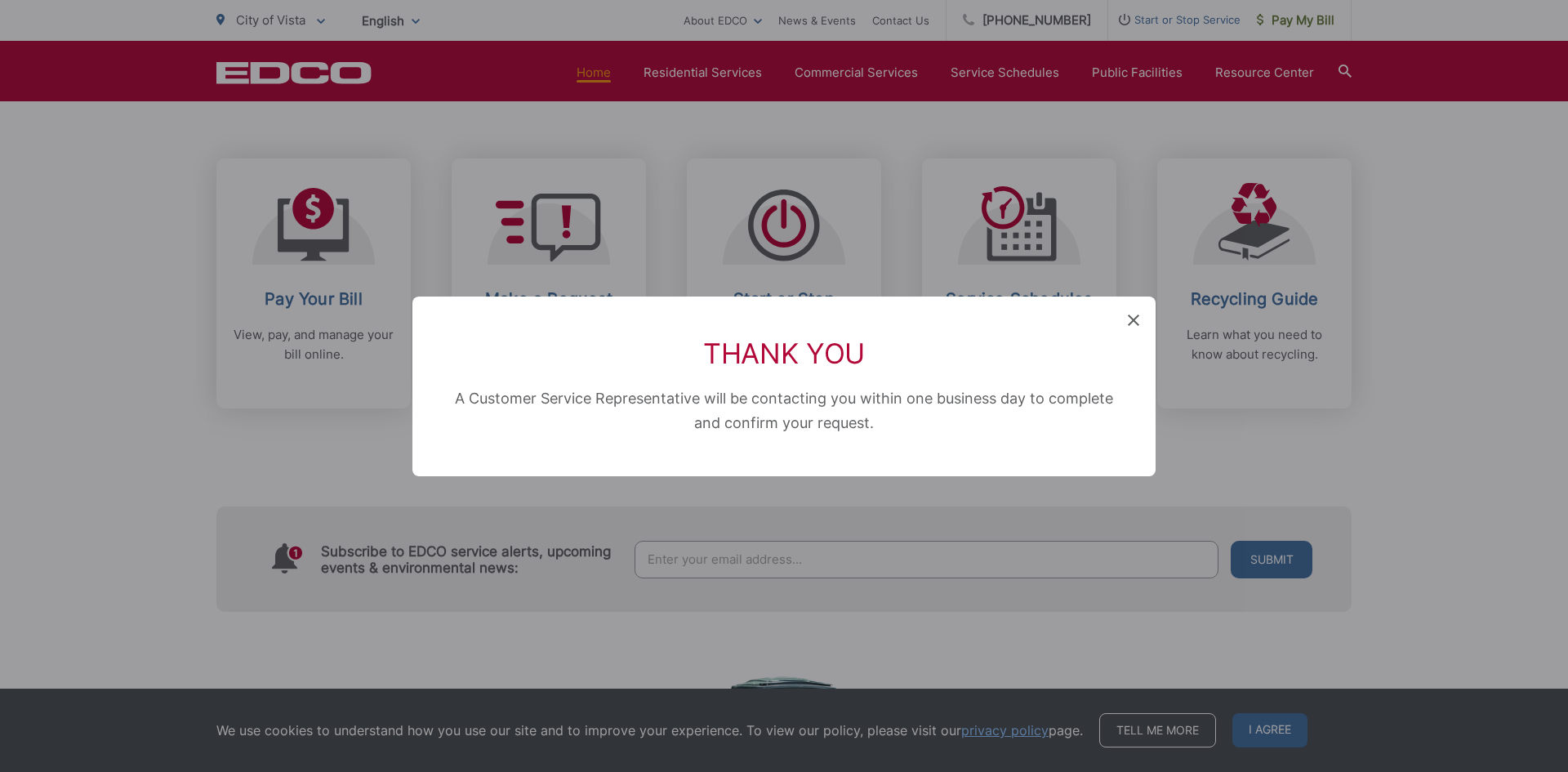
click at [1133, 314] on icon at bounding box center [1133, 319] width 11 height 11
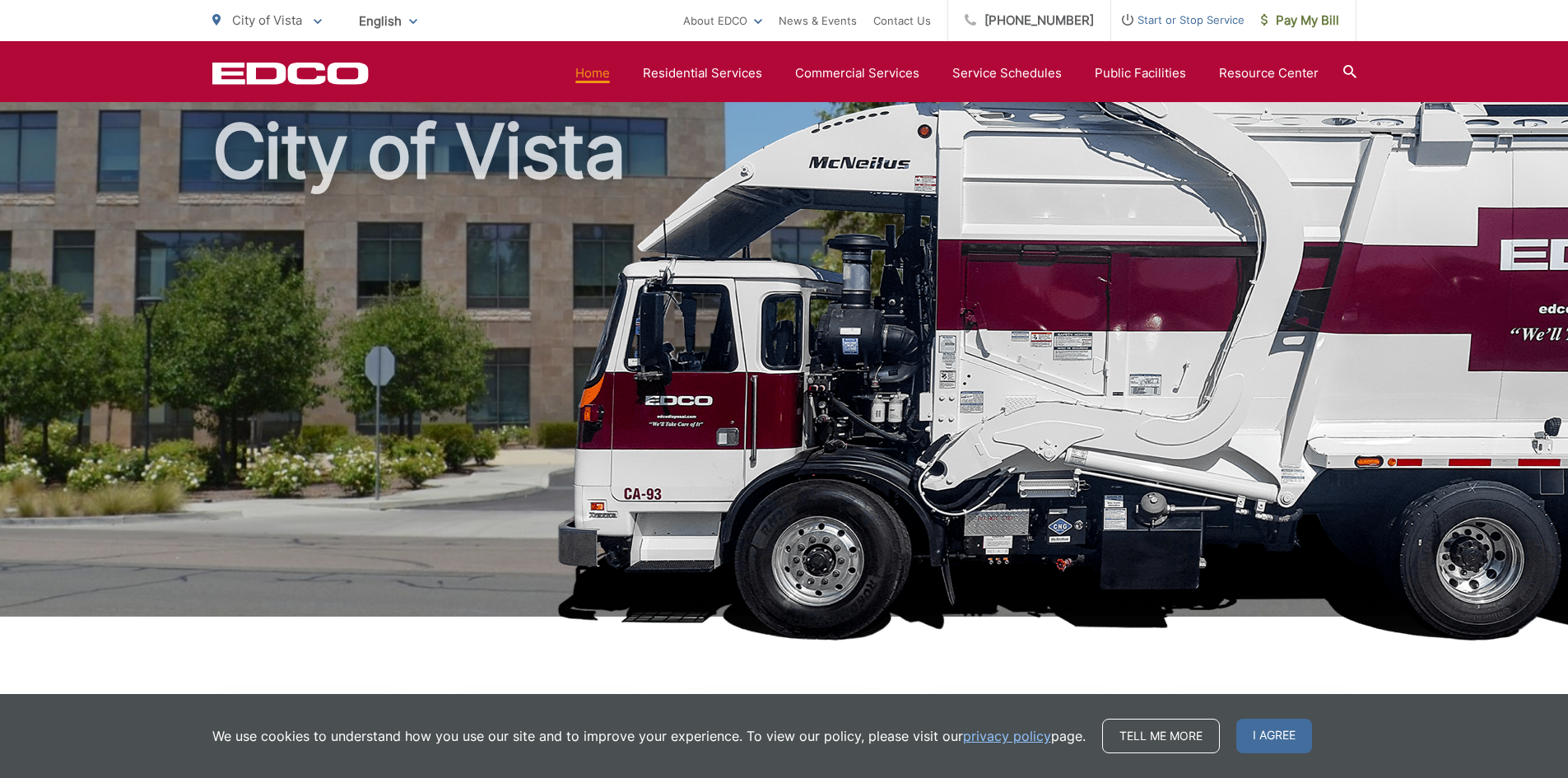
scroll to position [0, 0]
